Goal: Information Seeking & Learning: Learn about a topic

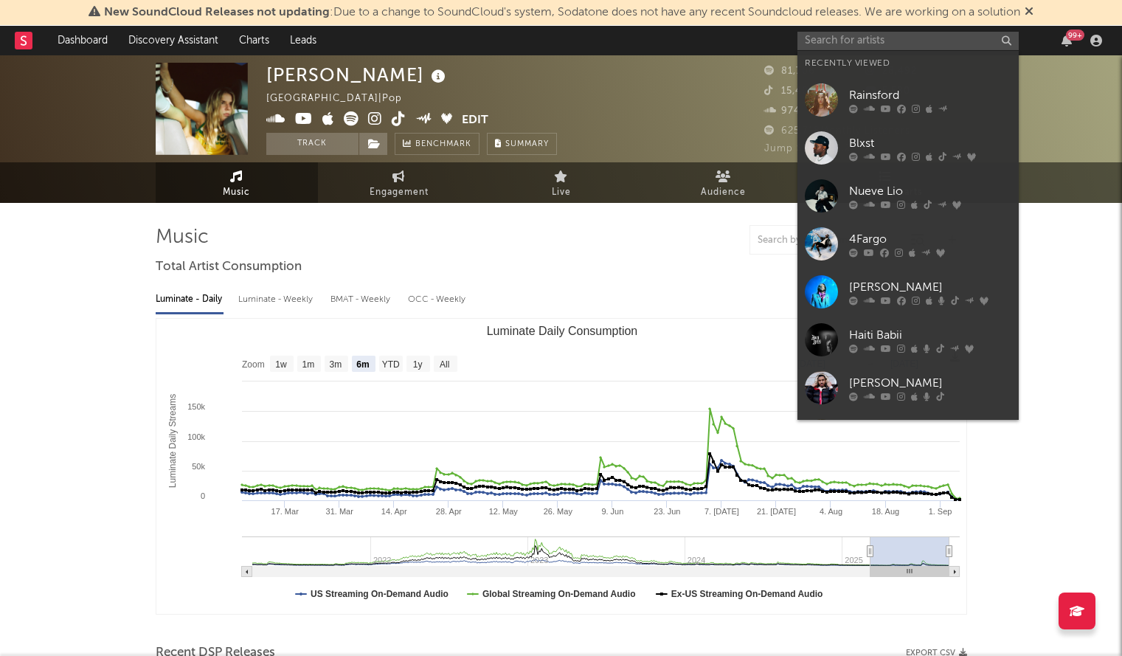
select select "6m"
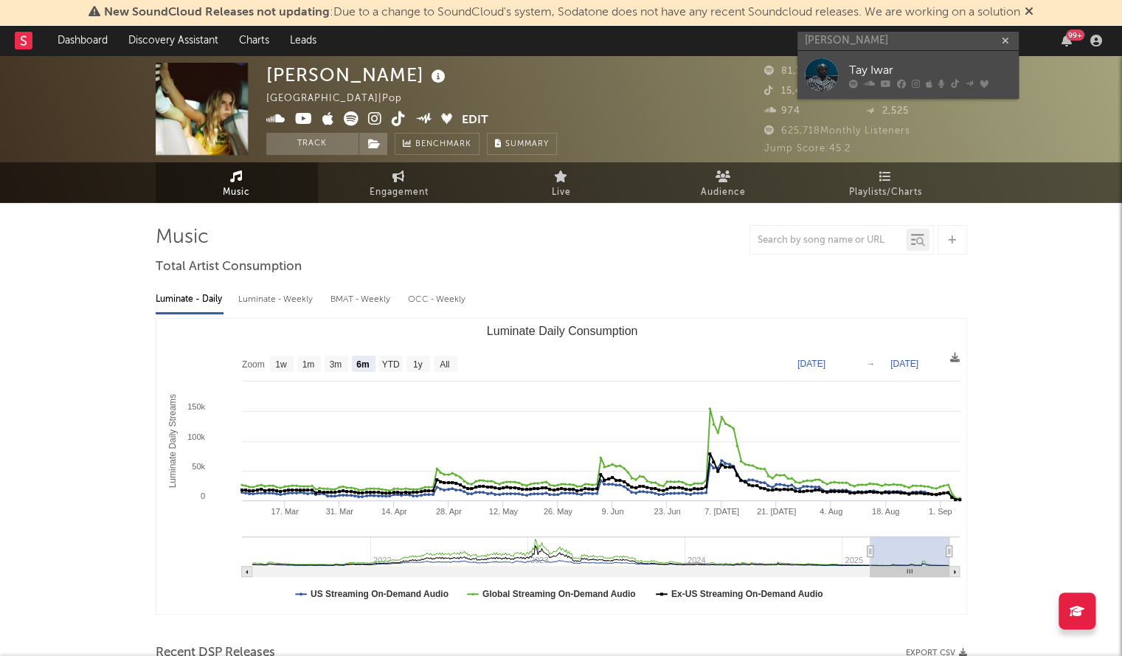
type input "[PERSON_NAME]"
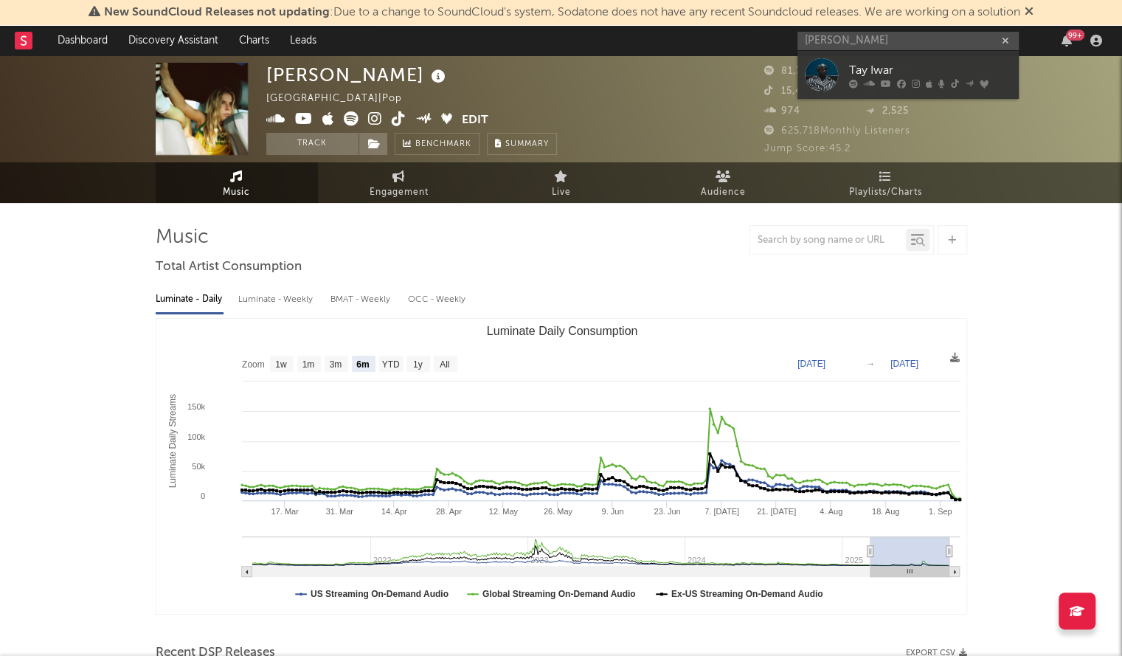
drag, startPoint x: 867, startPoint y: 63, endPoint x: 864, endPoint y: 115, distance: 52.5
click at [867, 63] on div "Tay Iwar" at bounding box center [930, 70] width 162 height 18
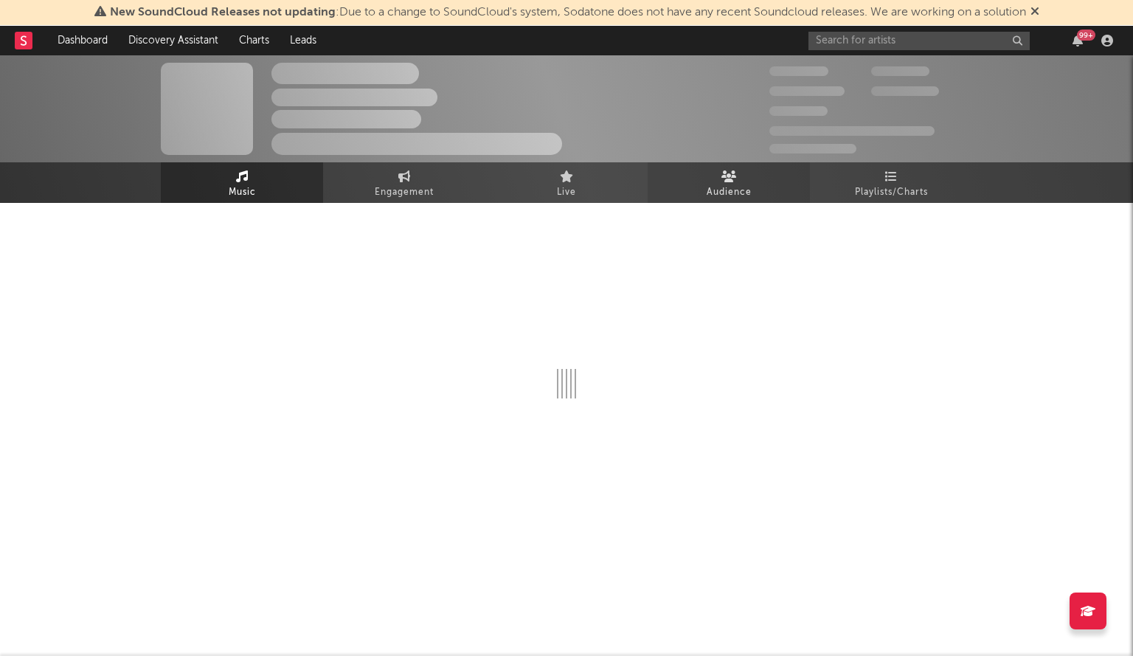
click at [764, 179] on link "Audience" at bounding box center [729, 182] width 162 height 41
